Goal: Navigation & Orientation: Find specific page/section

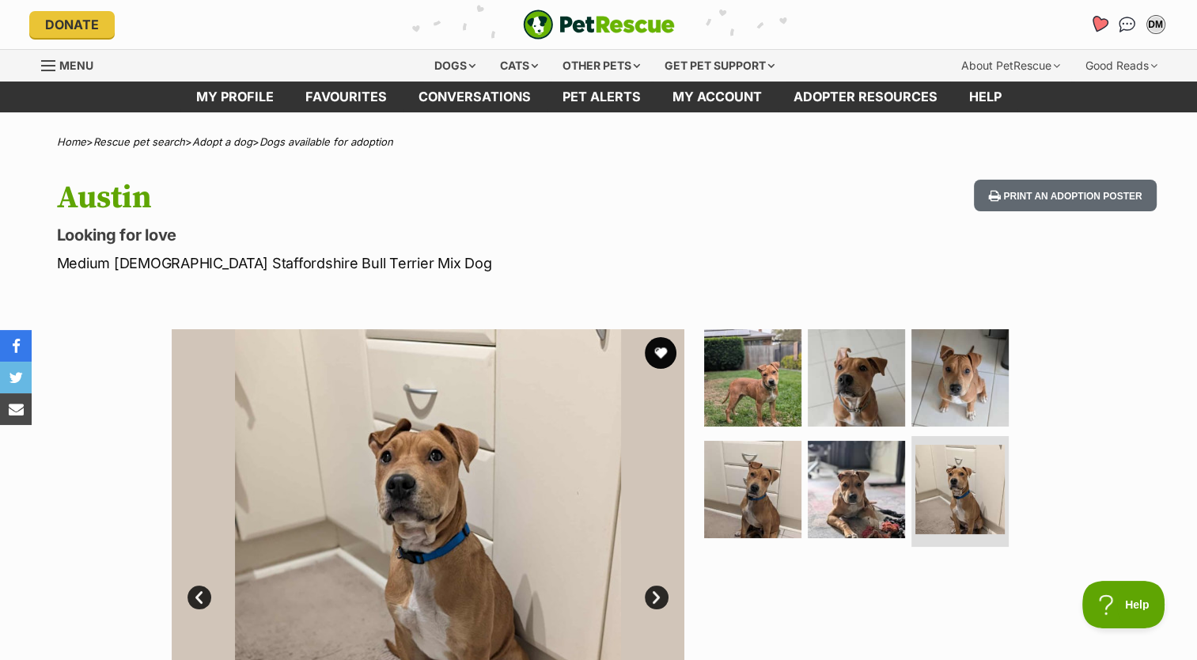
click at [1099, 25] on icon "Favourites" at bounding box center [1098, 24] width 19 height 18
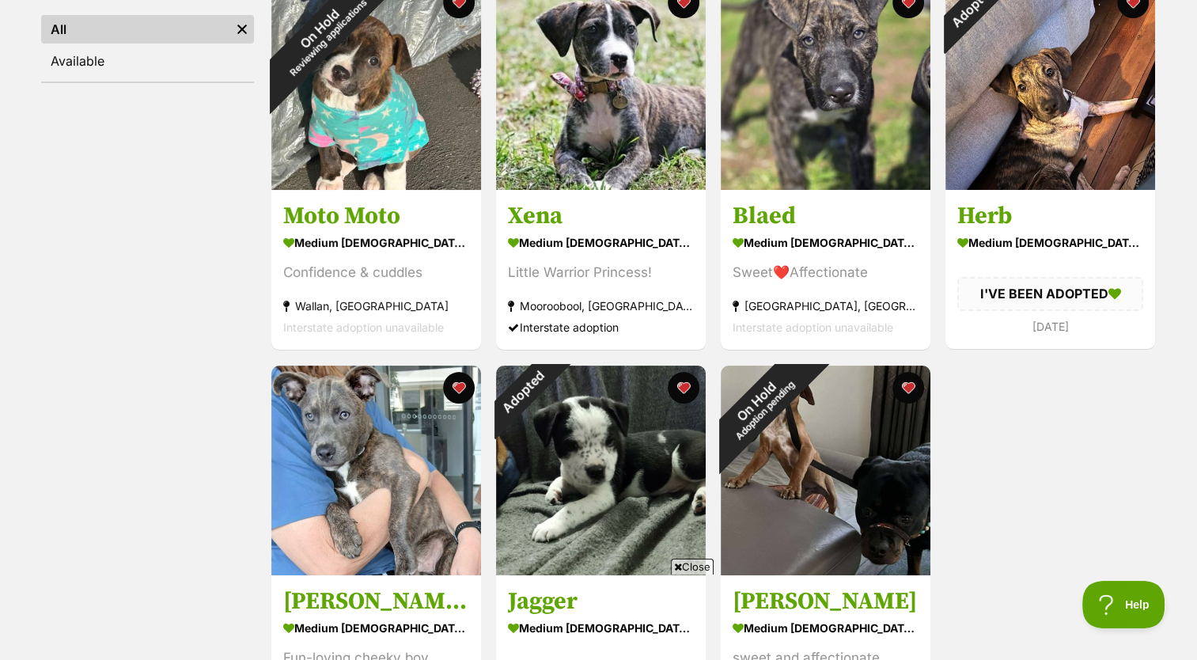
scroll to position [343, 0]
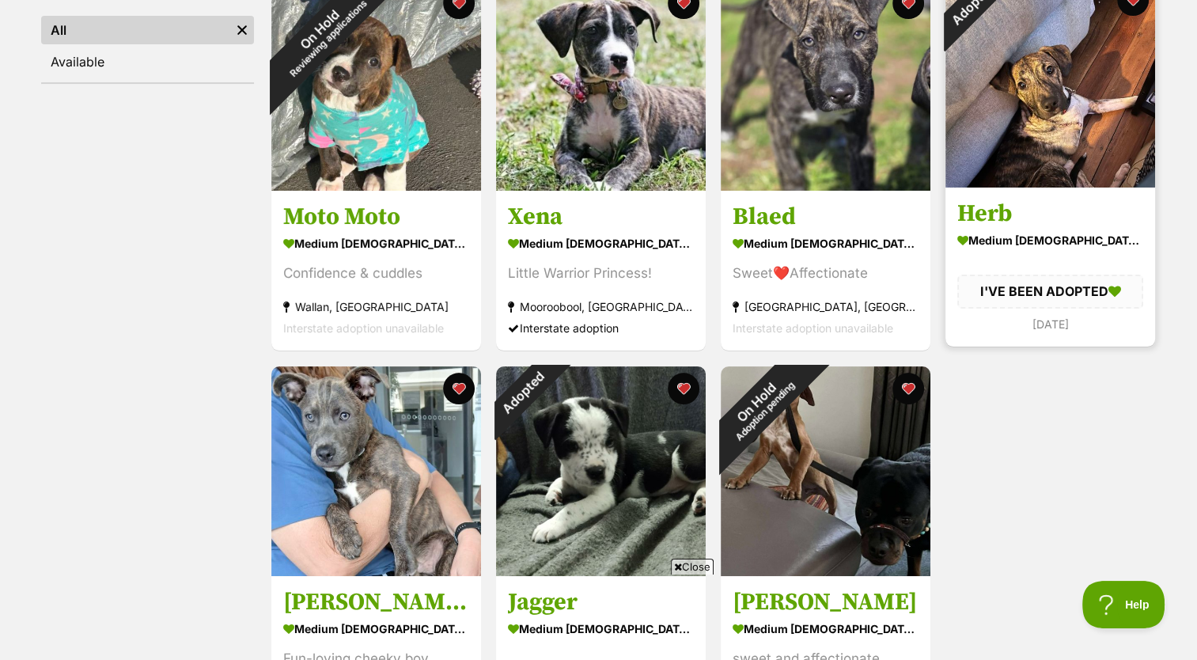
click at [1083, 256] on section "medium male Dog I'VE BEEN ADOPTED 7 days ago" at bounding box center [1050, 281] width 186 height 105
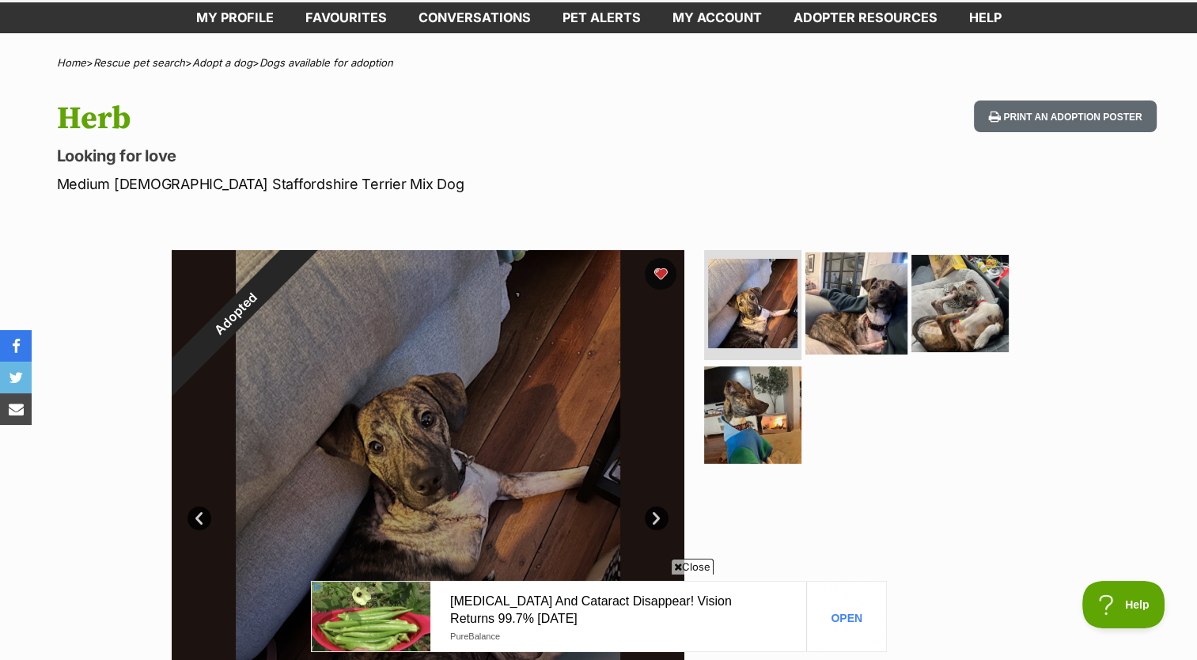
click at [885, 313] on img at bounding box center [856, 303] width 102 height 102
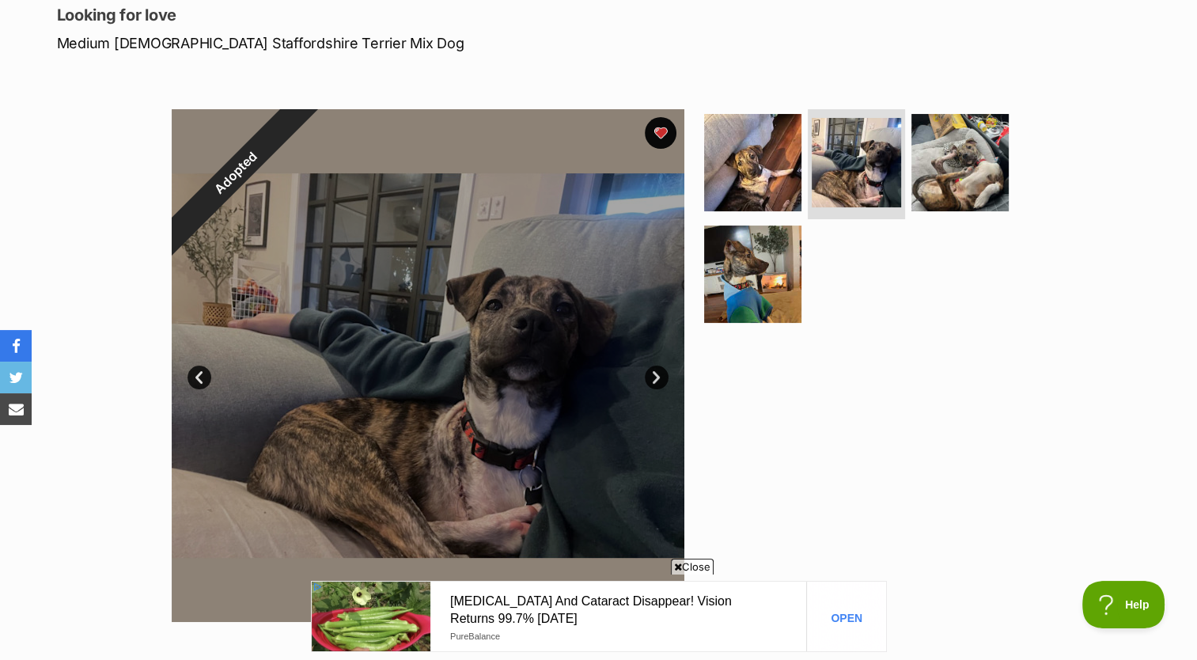
scroll to position [226, 0]
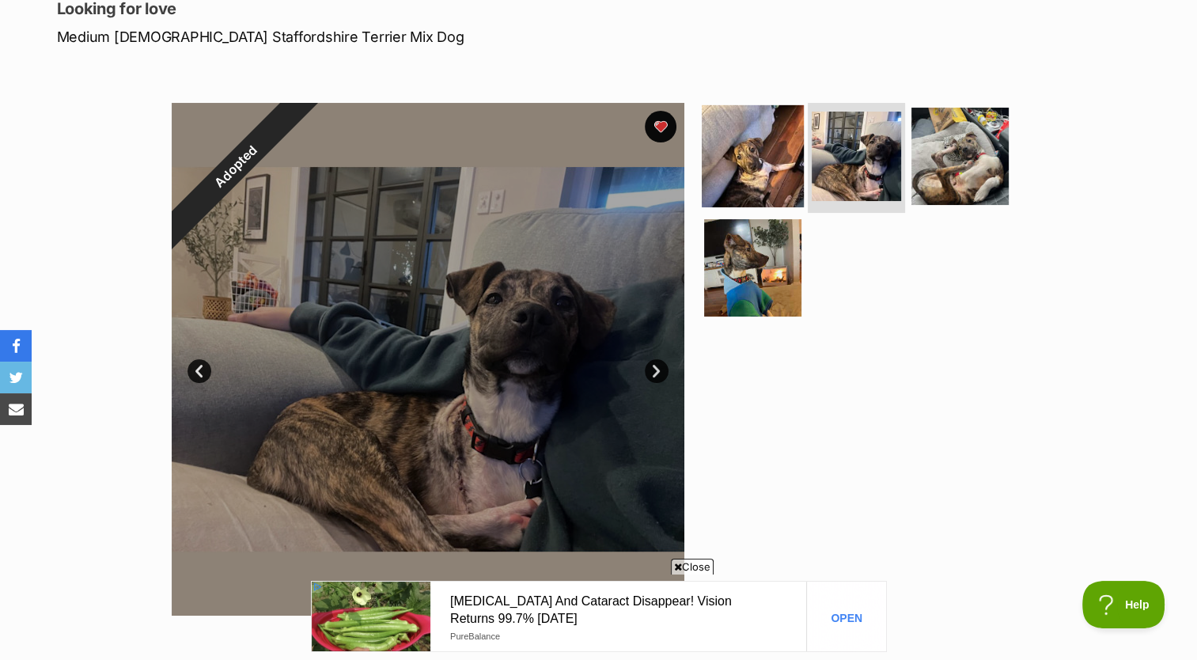
click at [737, 160] on img at bounding box center [753, 155] width 102 height 102
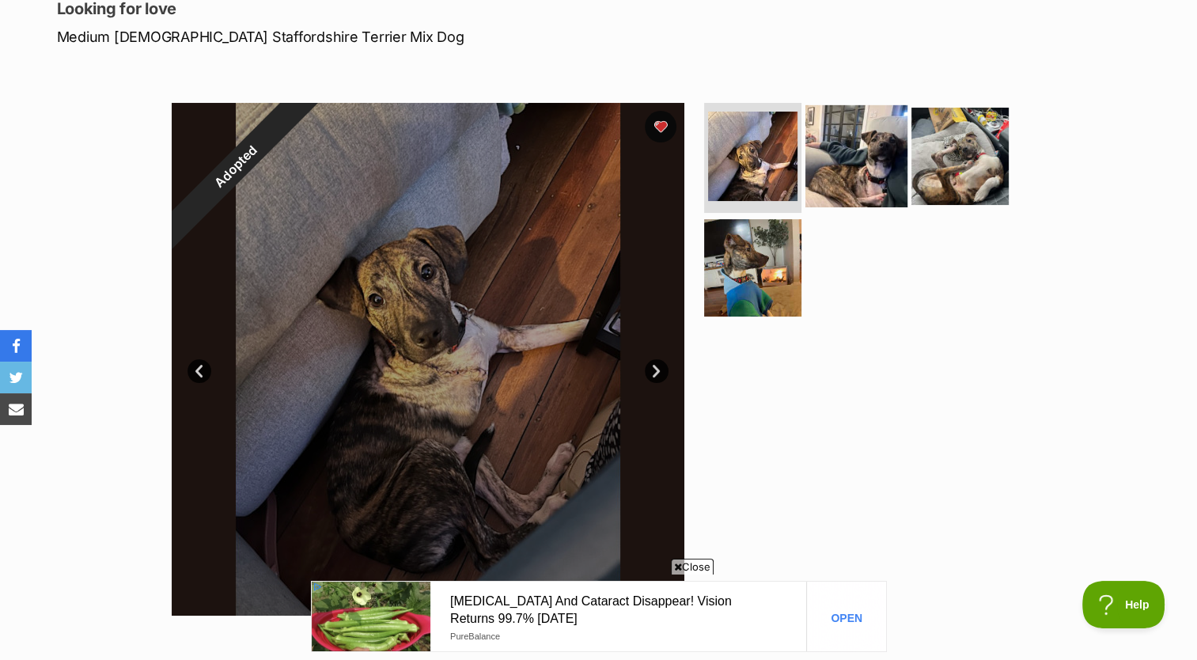
click at [845, 160] on img at bounding box center [856, 155] width 102 height 102
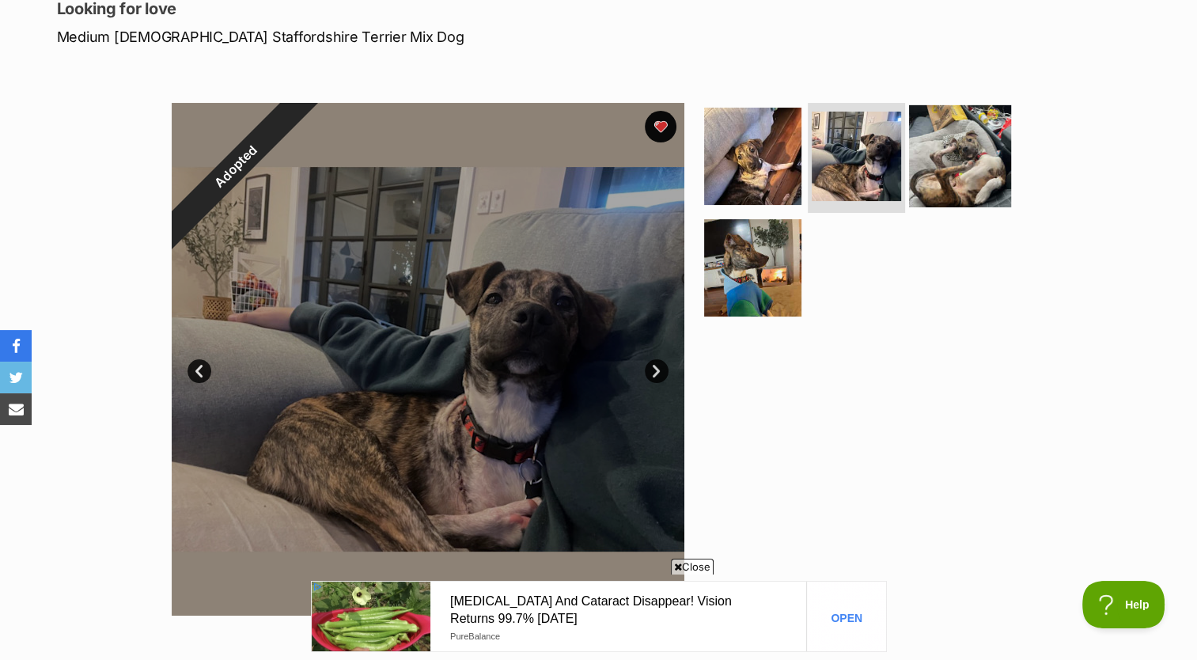
click at [956, 158] on img at bounding box center [960, 155] width 102 height 102
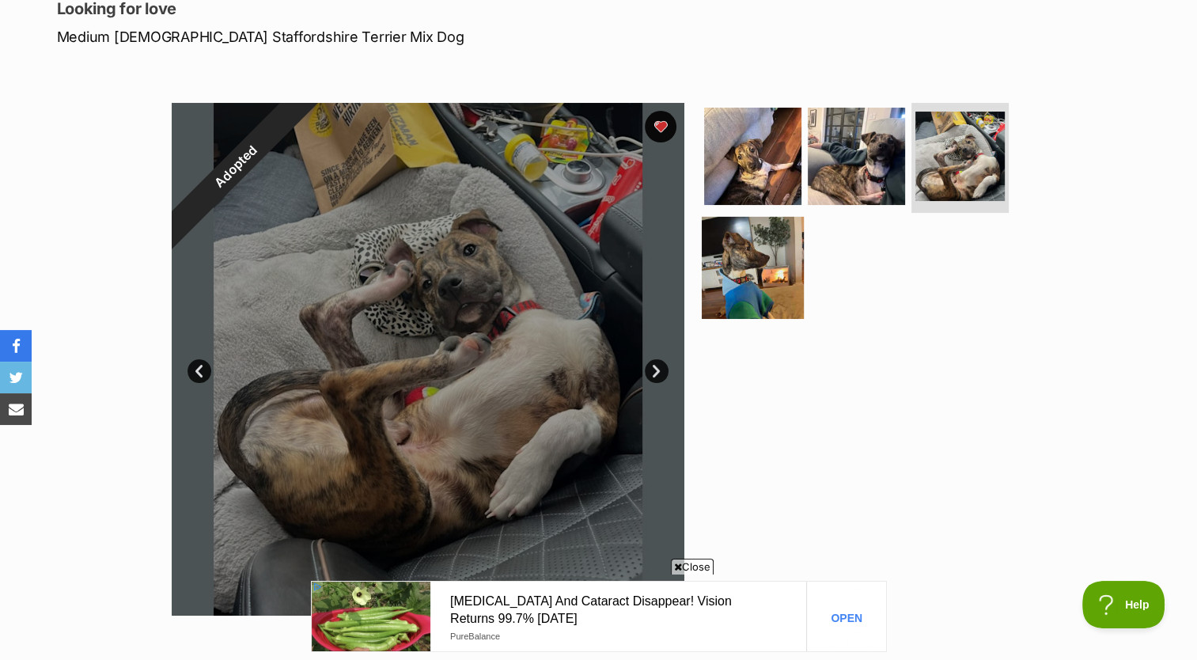
click at [763, 261] on img at bounding box center [753, 268] width 102 height 102
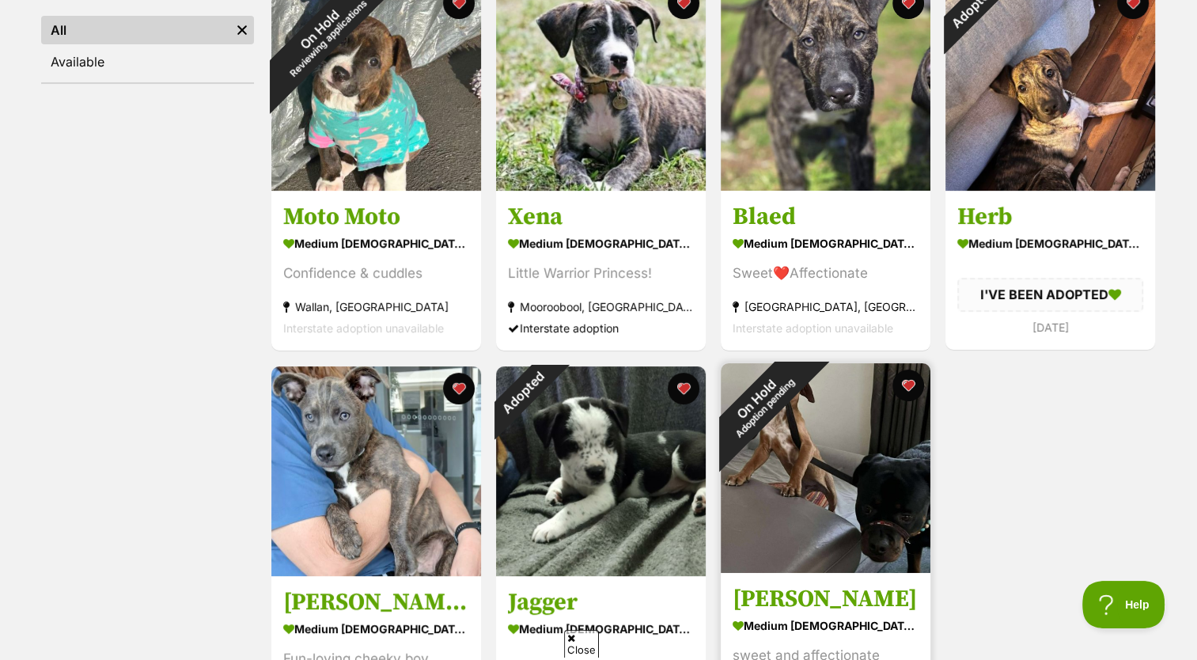
click at [880, 436] on img at bounding box center [826, 468] width 210 height 210
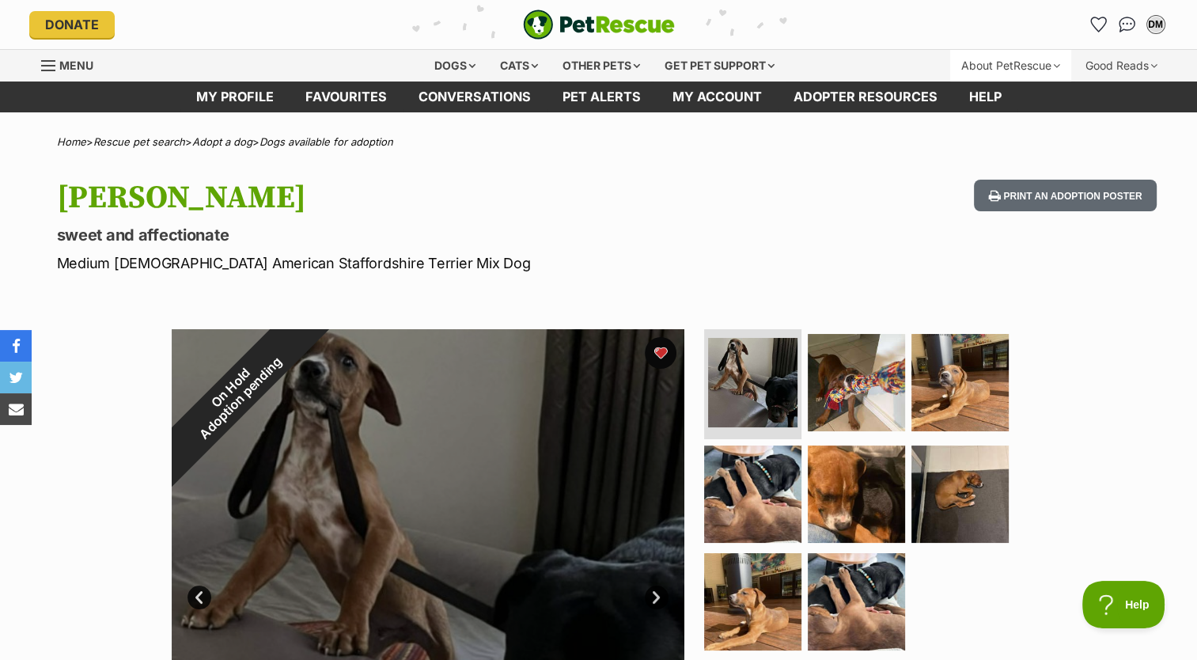
click at [1016, 68] on div "About PetRescue" at bounding box center [1010, 66] width 121 height 32
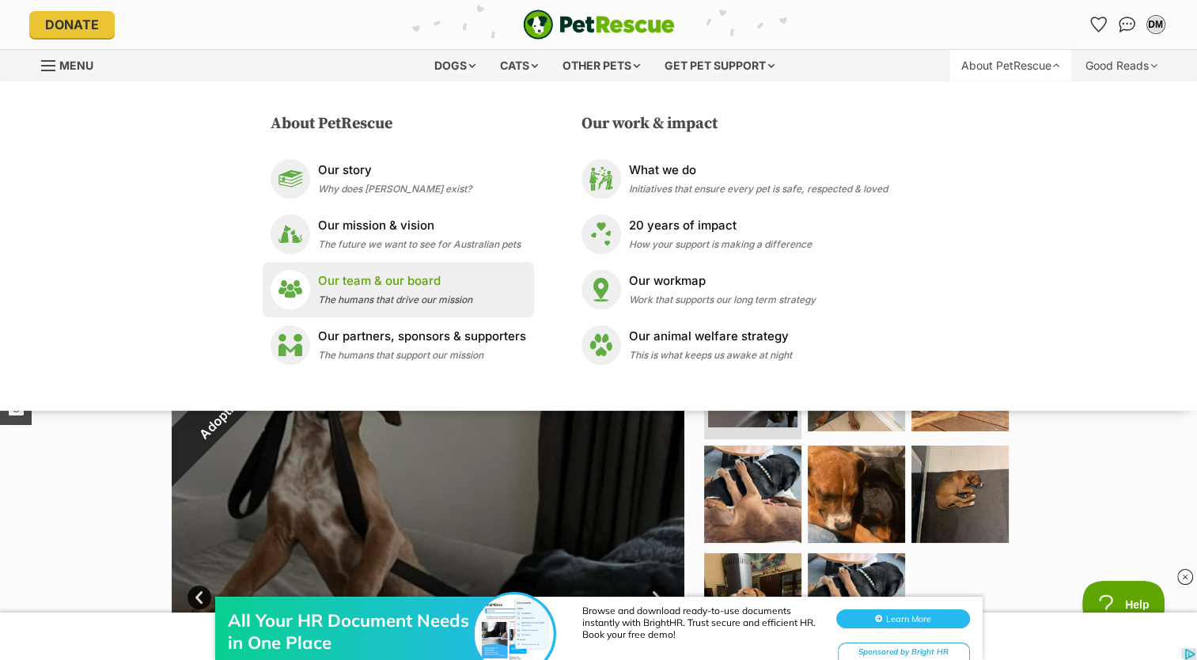
click at [427, 286] on p "Our team & our board" at bounding box center [395, 281] width 154 height 18
